Goal: Information Seeking & Learning: Learn about a topic

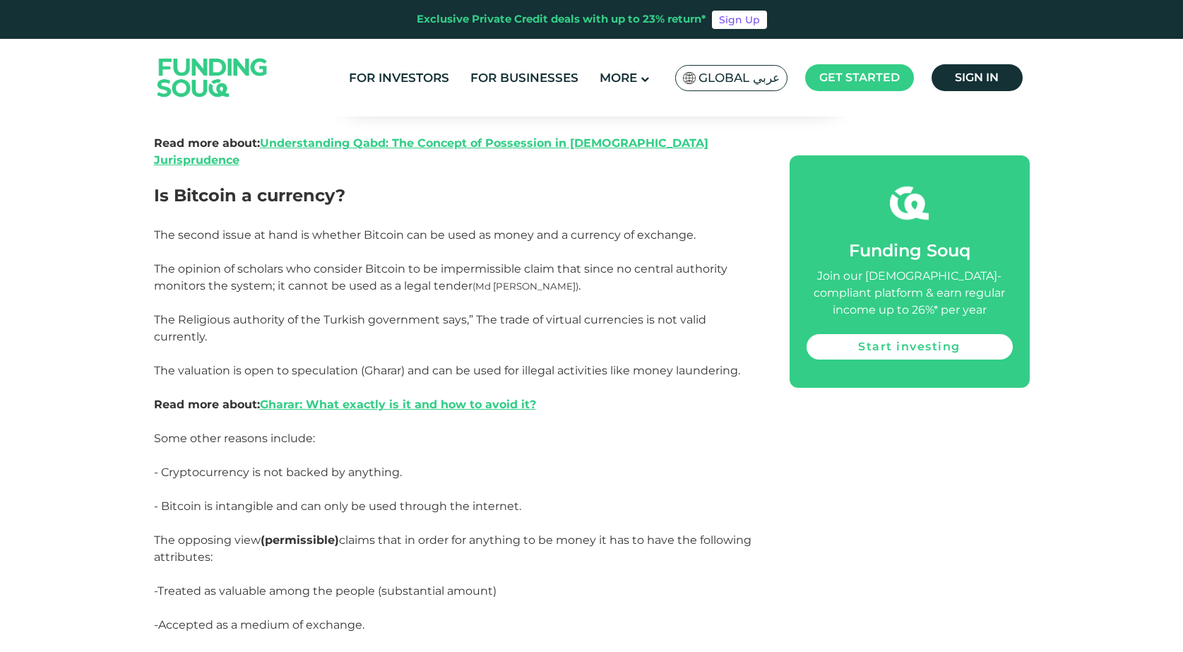
scroll to position [2251, 0]
click at [386, 397] on link "Gharar: What exactly is it and how to avoid it?" at bounding box center [398, 403] width 276 height 13
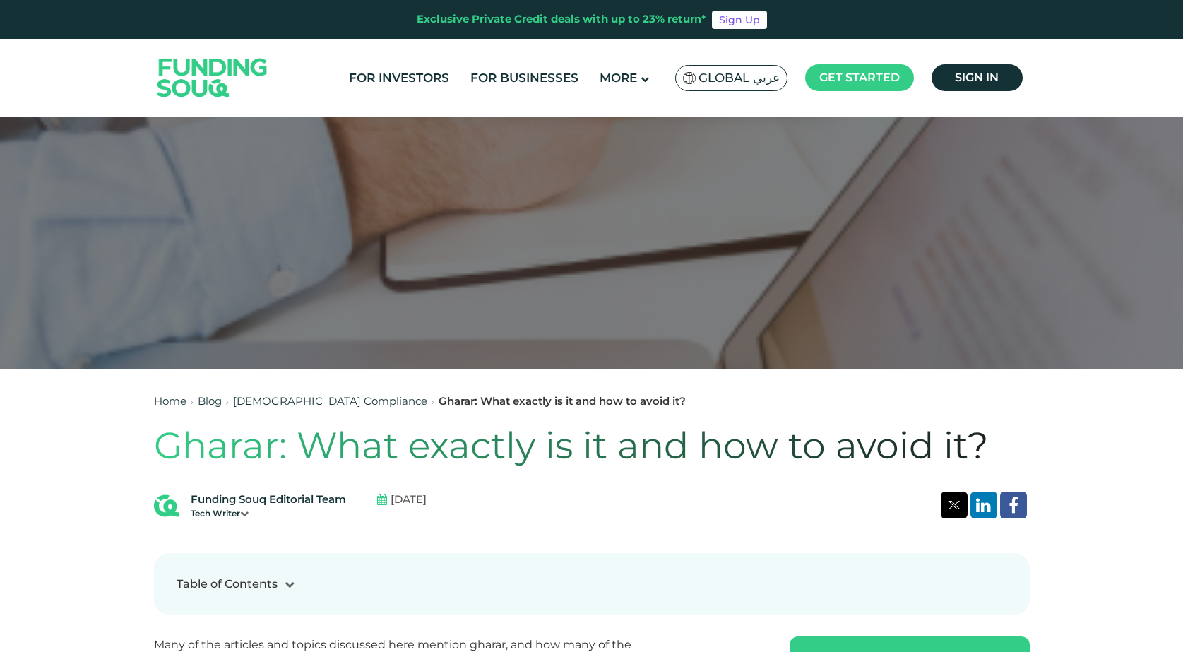
scroll to position [119, 0]
